Goal: Task Accomplishment & Management: Use online tool/utility

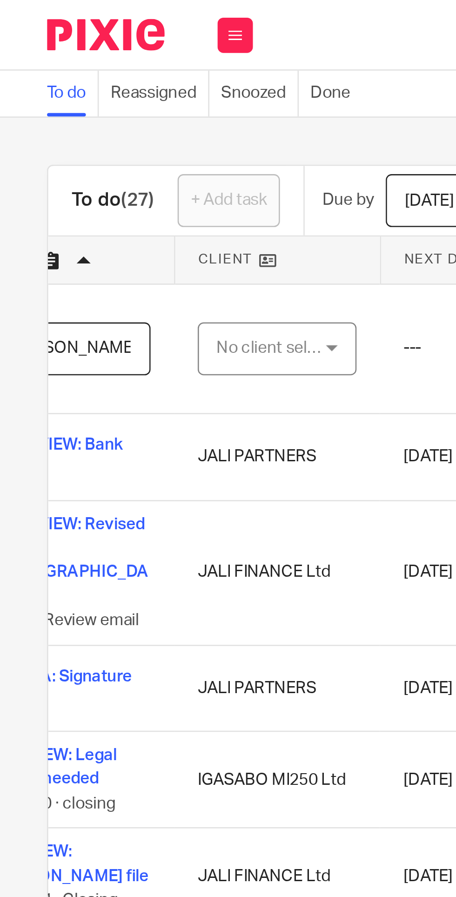
scroll to position [0, 58]
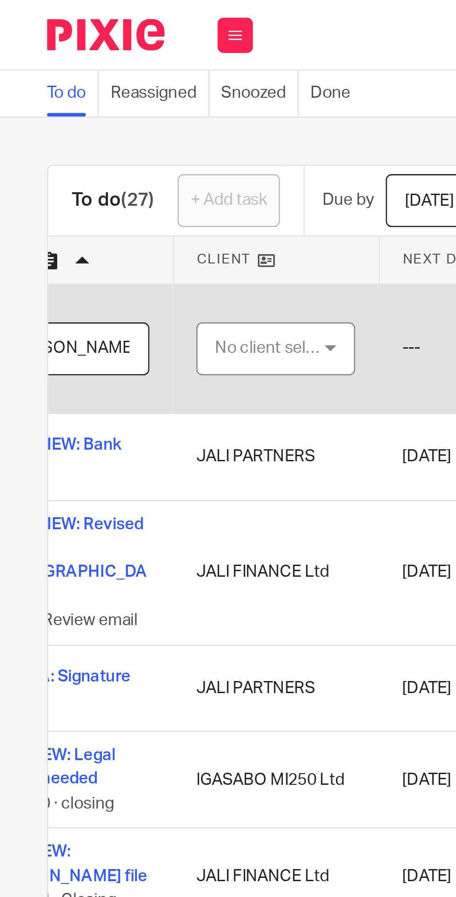
type input "REVIEW: [PERSON_NAME]'s report"
click at [110, 141] on div "No client selected" at bounding box center [107, 138] width 44 height 20
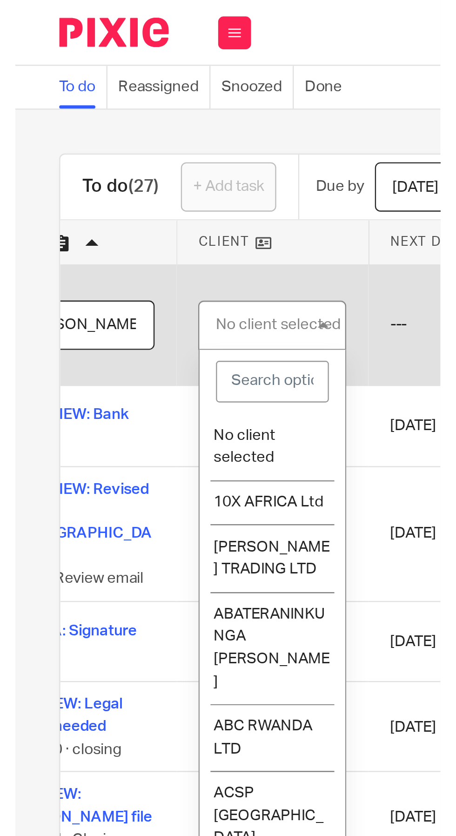
scroll to position [0, 0]
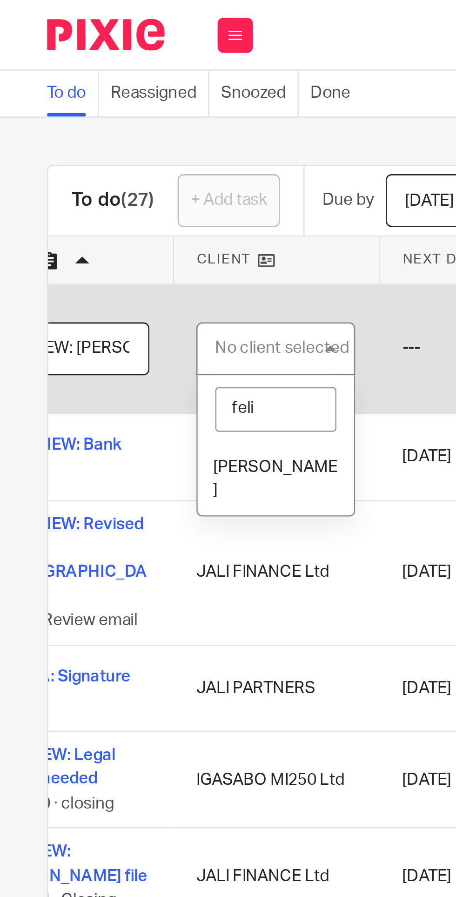
click at [106, 185] on li "[PERSON_NAME]" at bounding box center [109, 190] width 62 height 28
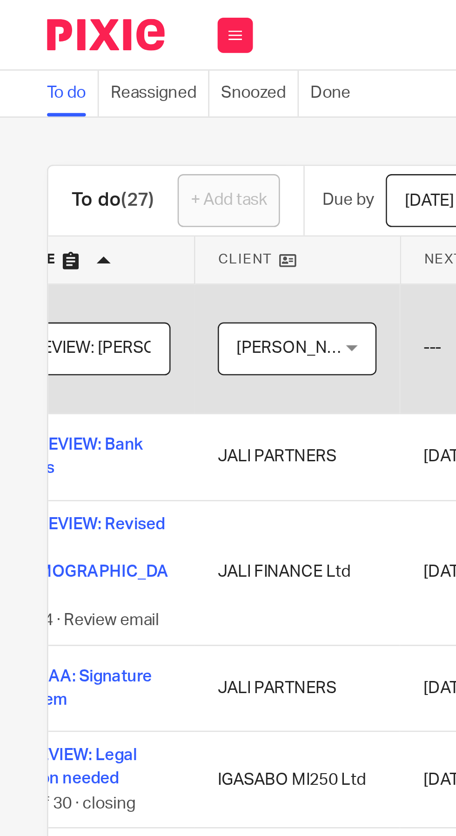
scroll to position [0, 48]
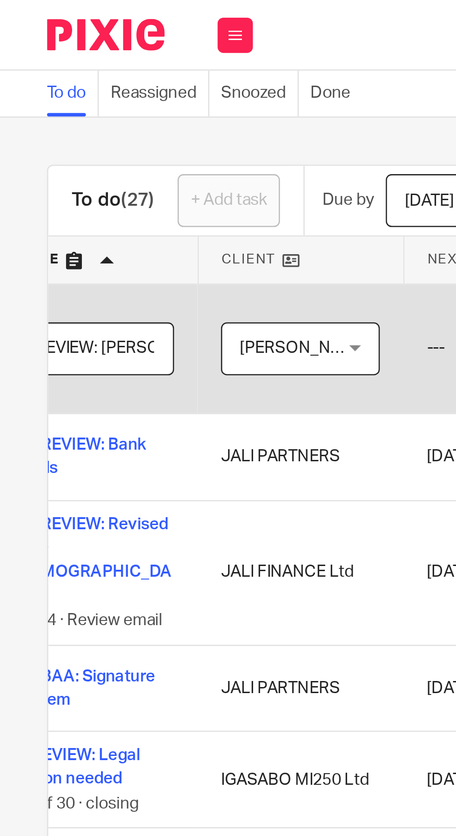
click at [127, 135] on span "[PERSON_NAME]" at bounding box center [120, 138] width 51 height 7
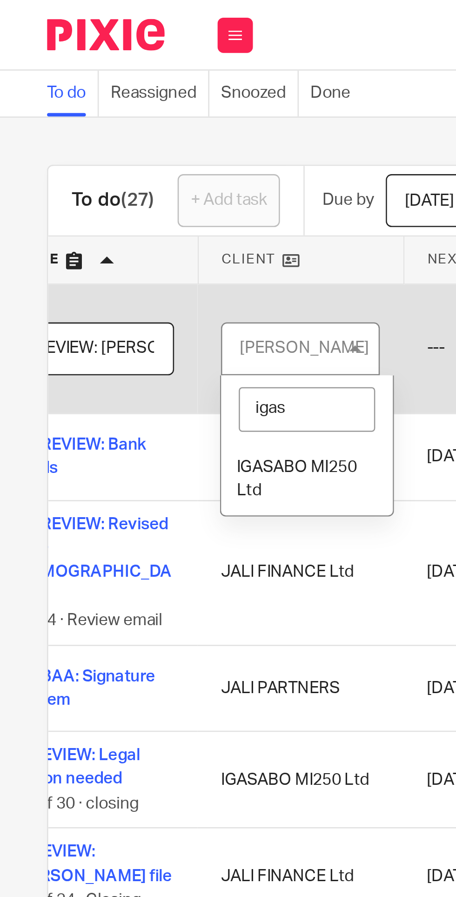
type input "igasa"
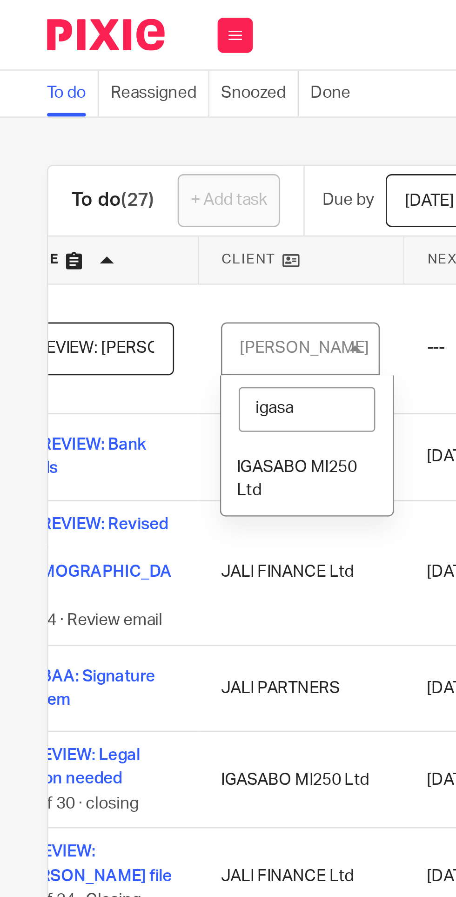
click at [117, 185] on span "IGASABO MI250 Ltd" at bounding box center [118, 190] width 48 height 16
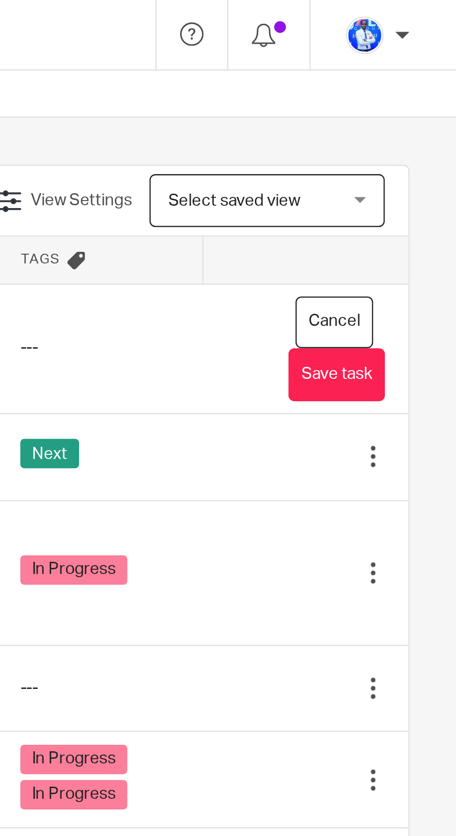
scroll to position [0, 0]
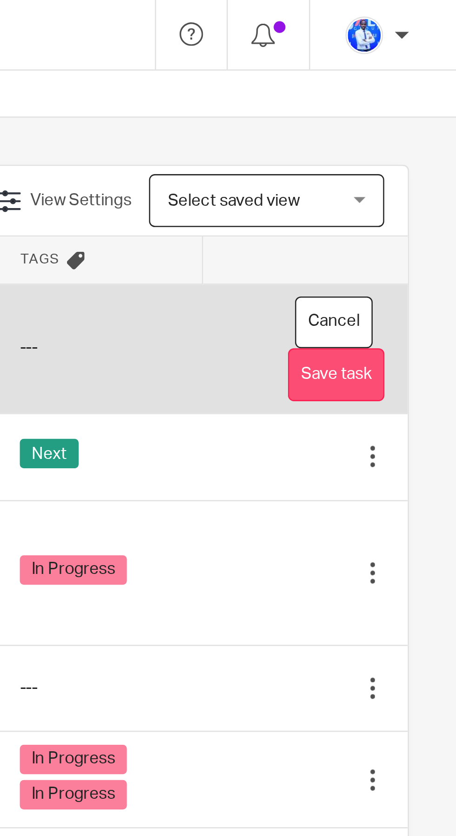
click at [412, 149] on button "Save task" at bounding box center [409, 148] width 38 height 21
